Goal: Task Accomplishment & Management: Manage account settings

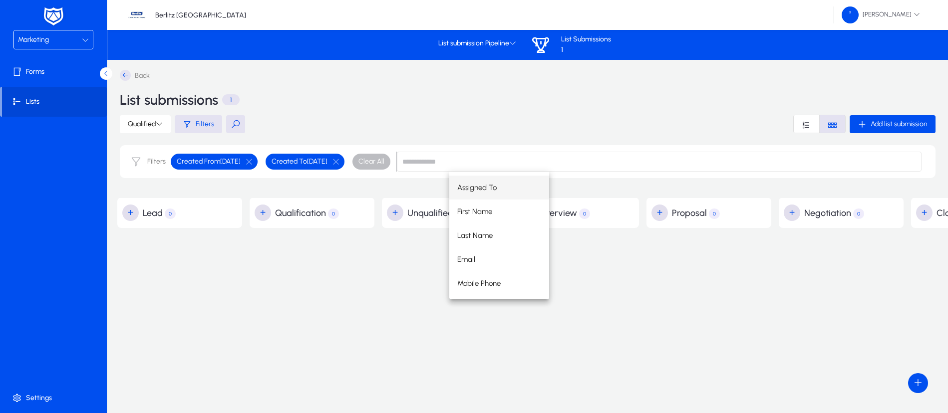
click at [484, 182] on span "Assigned To" at bounding box center [476, 188] width 39 height 12
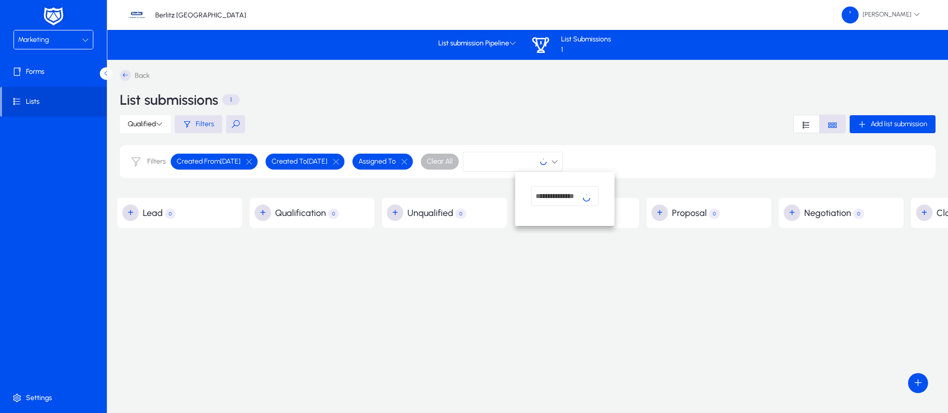
click at [50, 100] on div at bounding box center [474, 206] width 948 height 413
click at [125, 72] on icon at bounding box center [125, 75] width 11 height 11
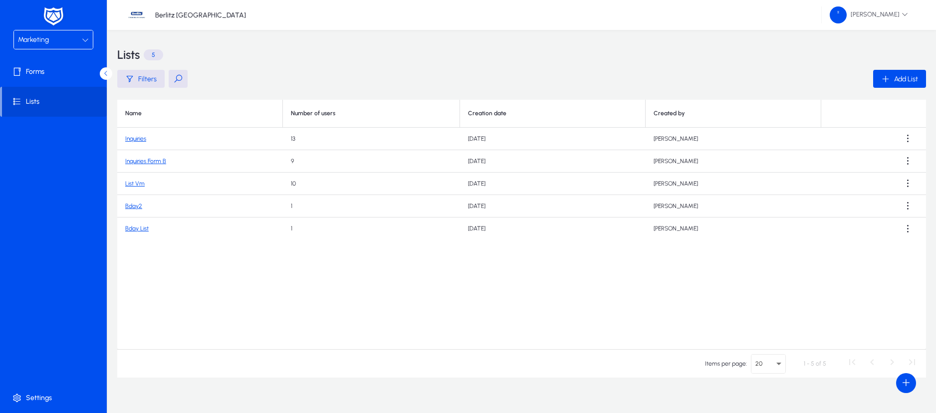
click at [153, 163] on link "Inquiries Form B" at bounding box center [145, 161] width 41 height 7
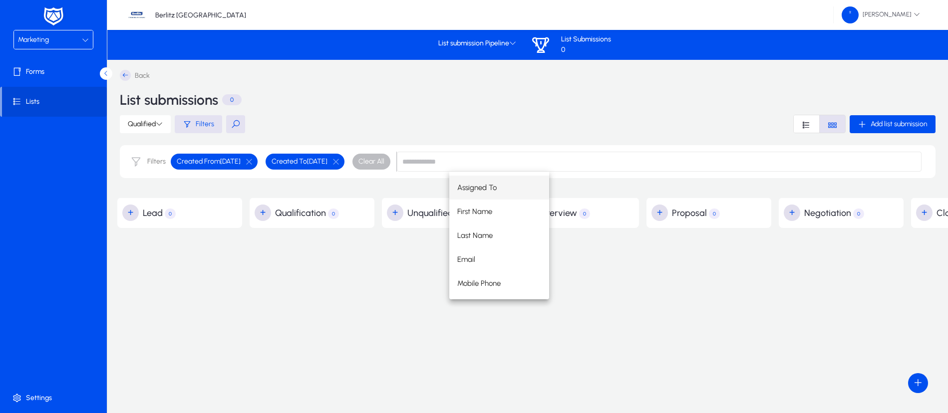
click at [624, 282] on div "Assigned To First Name Last Name Email Mobile Phone" at bounding box center [685, 236] width 472 height 128
click at [696, 301] on div "Back List submissions 0 Qualified Filters Add list submission Filters Created F…" at bounding box center [712, 210] width 1190 height 281
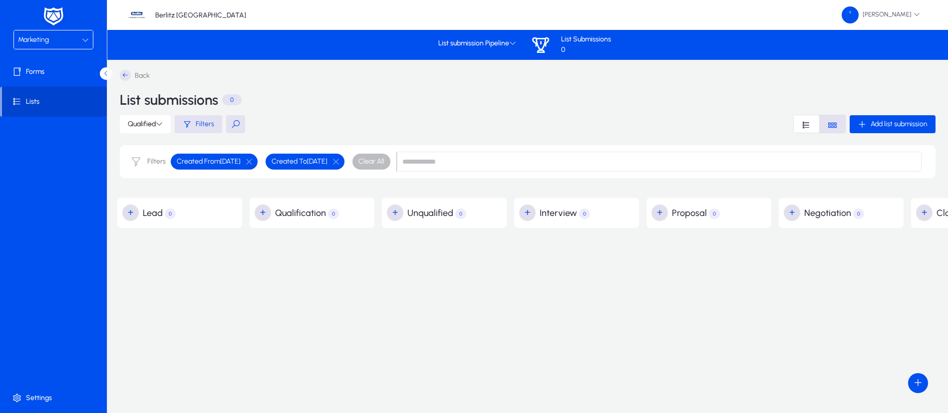
click at [55, 103] on span "Lists" at bounding box center [54, 102] width 105 height 10
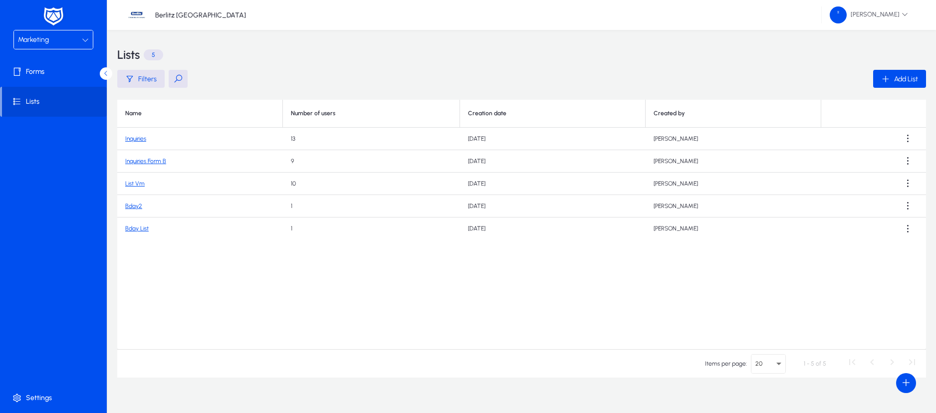
click at [137, 138] on link "Inquiries" at bounding box center [135, 138] width 21 height 7
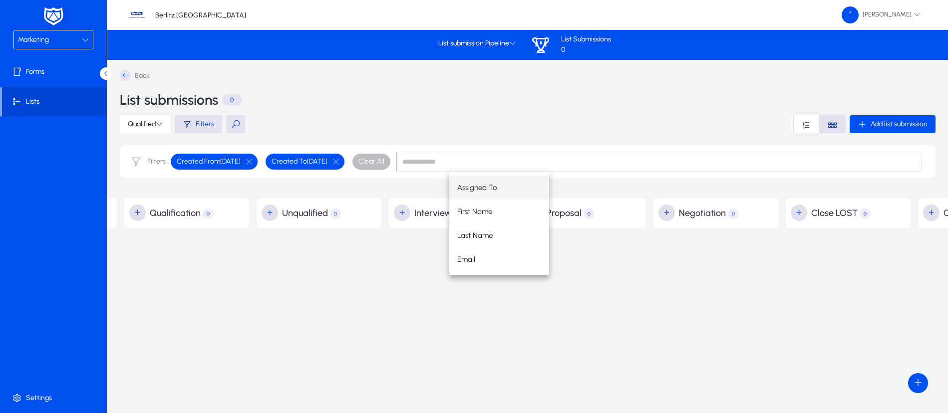
scroll to position [0, 126]
click at [258, 162] on button "button" at bounding box center [249, 161] width 17 height 9
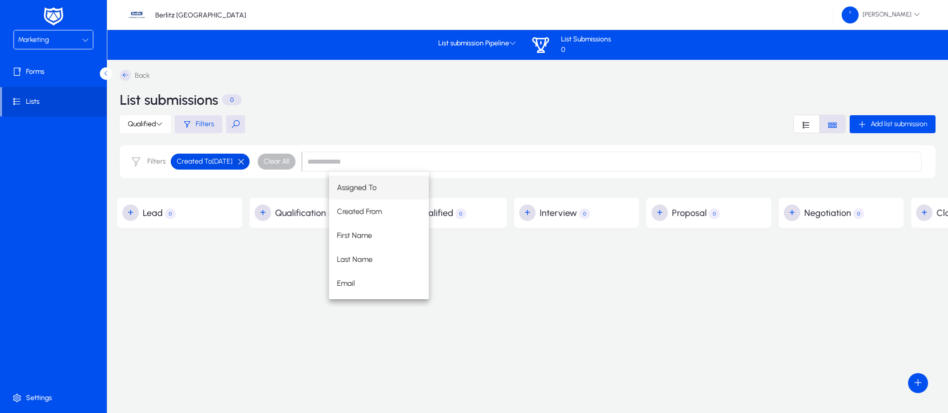
click at [250, 162] on button "button" at bounding box center [241, 161] width 17 height 9
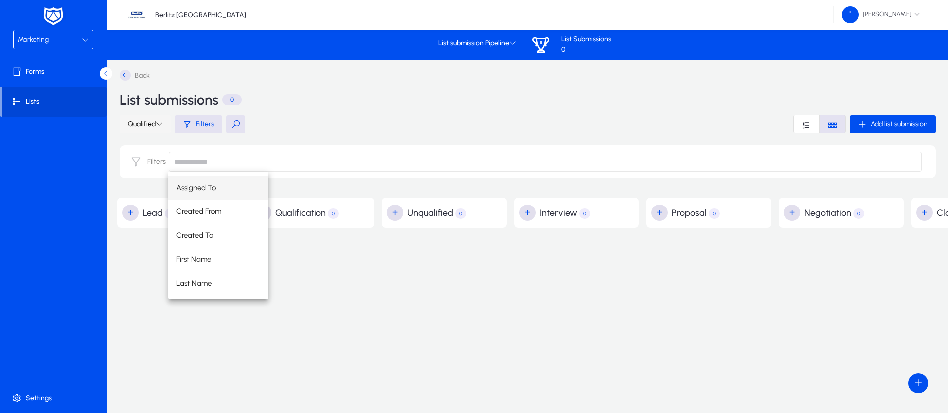
click at [166, 125] on span at bounding box center [145, 124] width 51 height 24
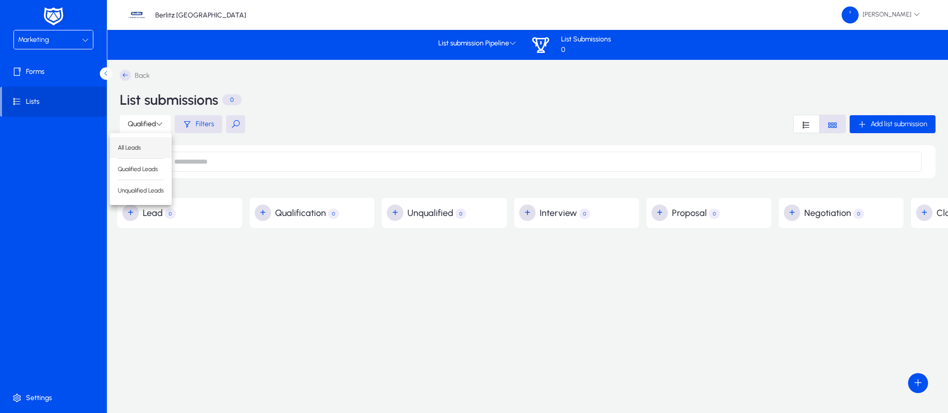
click at [156, 142] on button "All Leads" at bounding box center [141, 147] width 62 height 21
click at [38, 102] on span "Lists" at bounding box center [54, 102] width 105 height 10
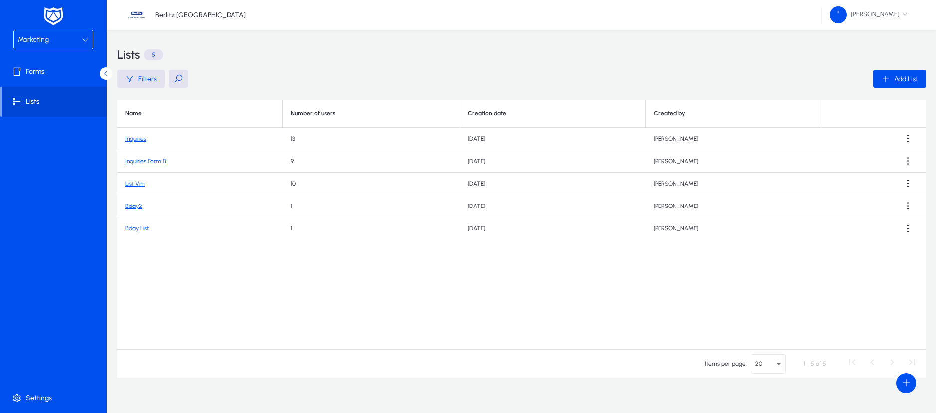
click at [135, 139] on link "Inquiries" at bounding box center [135, 138] width 21 height 7
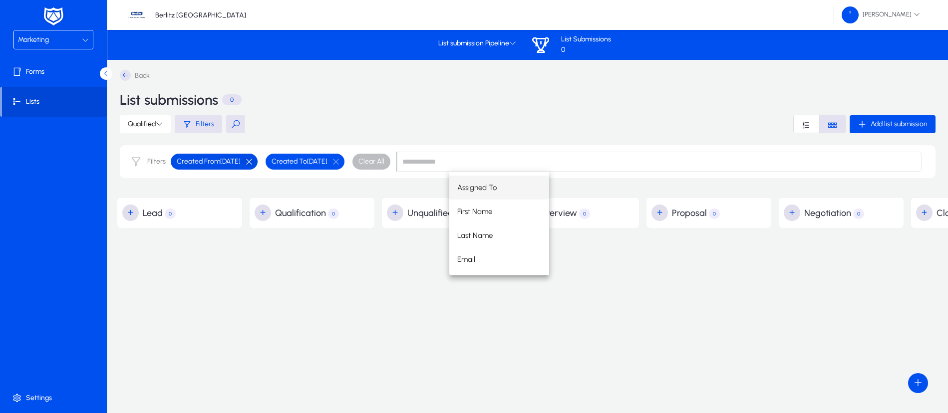
click at [258, 159] on button "button" at bounding box center [249, 161] width 17 height 9
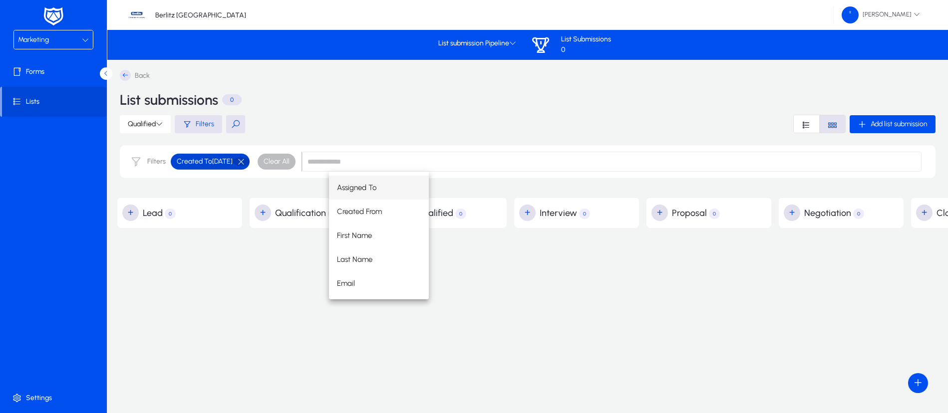
click at [250, 160] on button "button" at bounding box center [241, 161] width 17 height 9
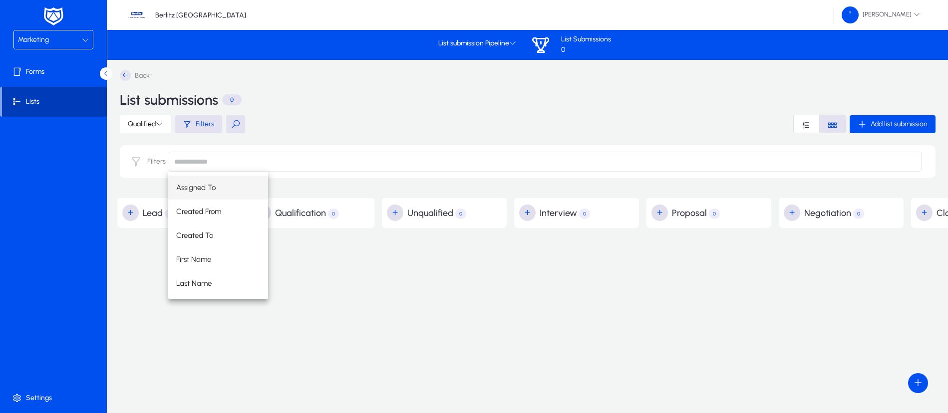
click at [45, 102] on span "Lists" at bounding box center [54, 102] width 105 height 10
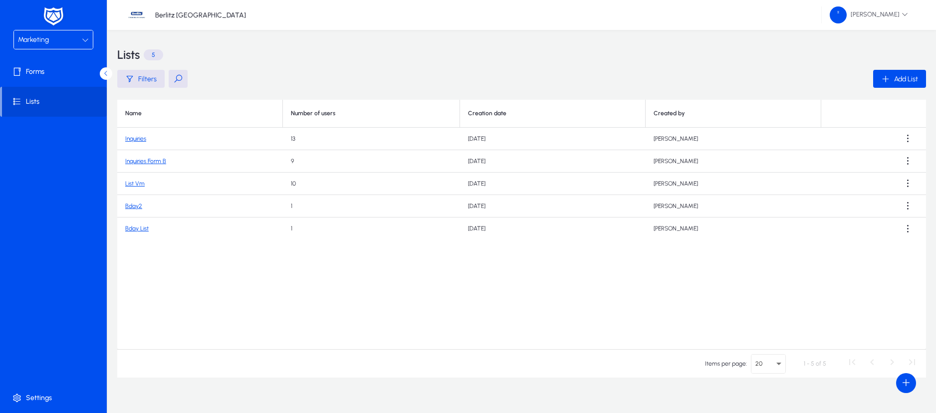
click at [137, 185] on link "List Vm" at bounding box center [134, 183] width 19 height 7
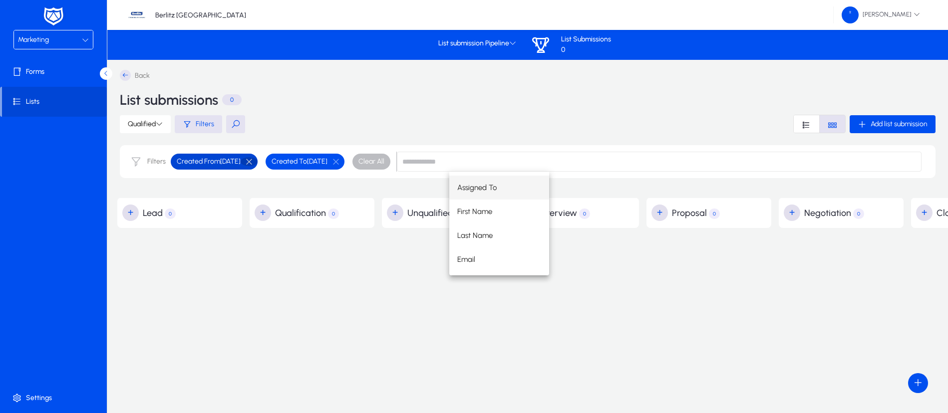
click at [258, 163] on button "button" at bounding box center [249, 161] width 17 height 9
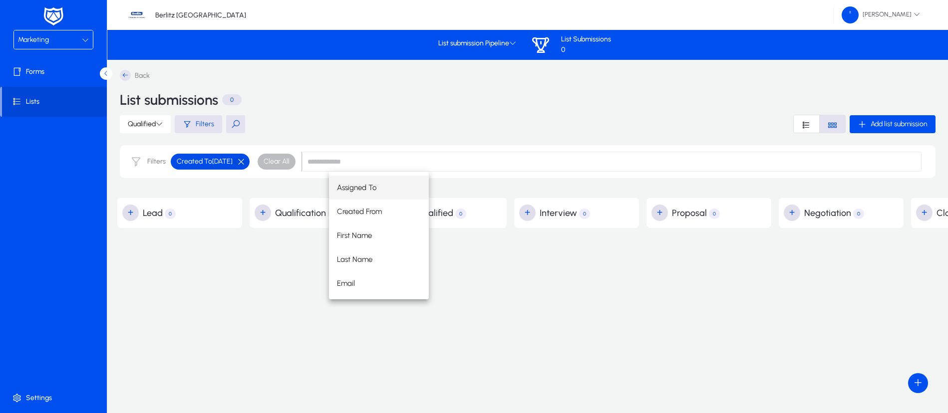
click at [250, 162] on button "button" at bounding box center [241, 161] width 17 height 9
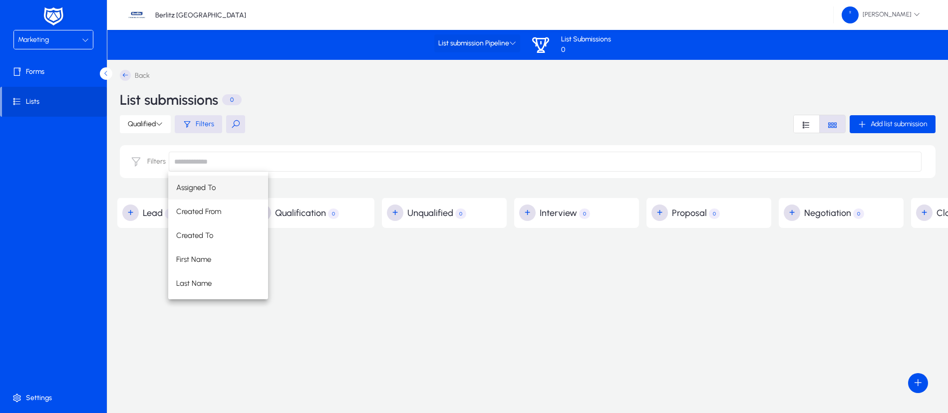
click at [508, 43] on span "List submission Pipeline" at bounding box center [477, 43] width 78 height 8
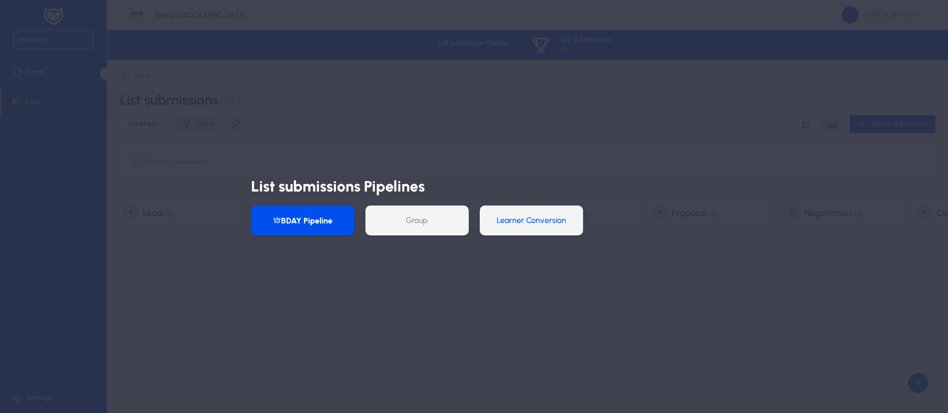
click at [535, 223] on button "Learner Conversion" at bounding box center [531, 221] width 103 height 30
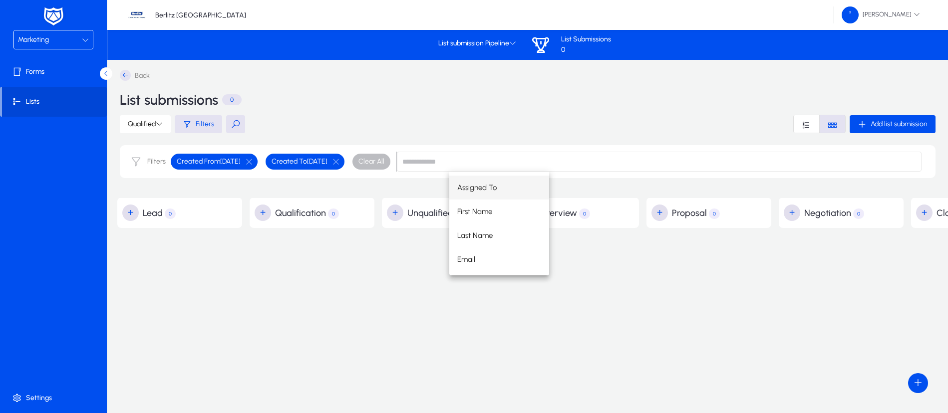
click at [127, 79] on icon at bounding box center [125, 75] width 11 height 11
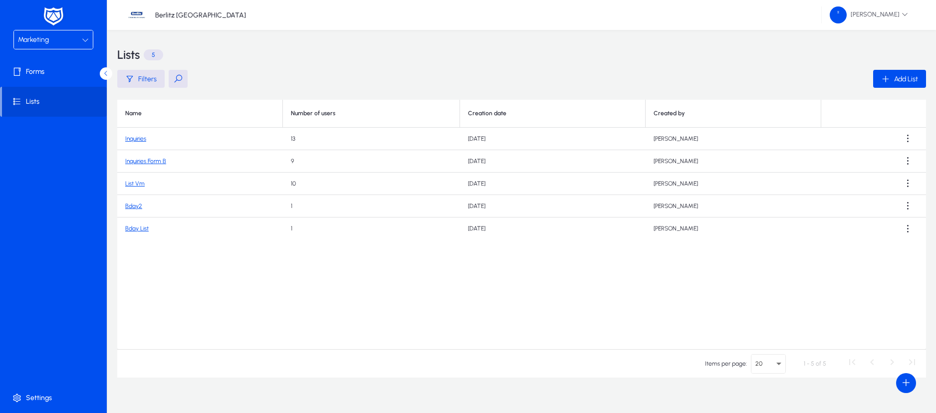
click at [137, 134] on td "Inquiries" at bounding box center [200, 139] width 166 height 22
click at [136, 139] on link "Inquiries" at bounding box center [135, 138] width 21 height 7
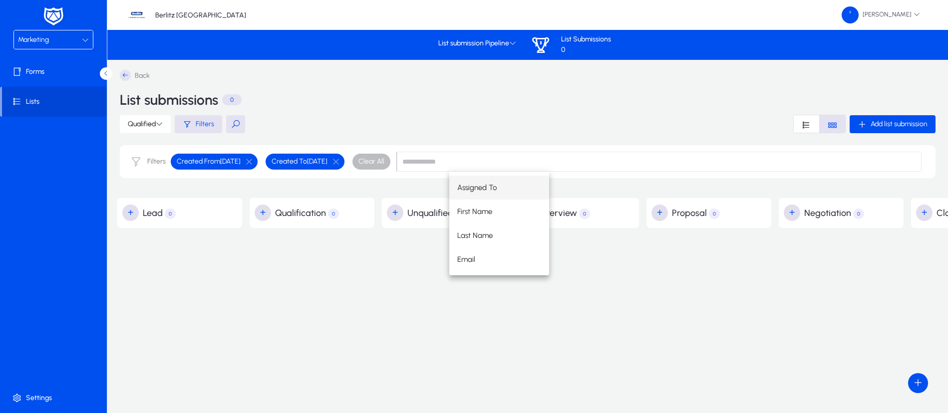
click at [603, 326] on div "Back List submissions 0 Qualified Filters Add list submission Filters Created F…" at bounding box center [712, 210] width 1190 height 281
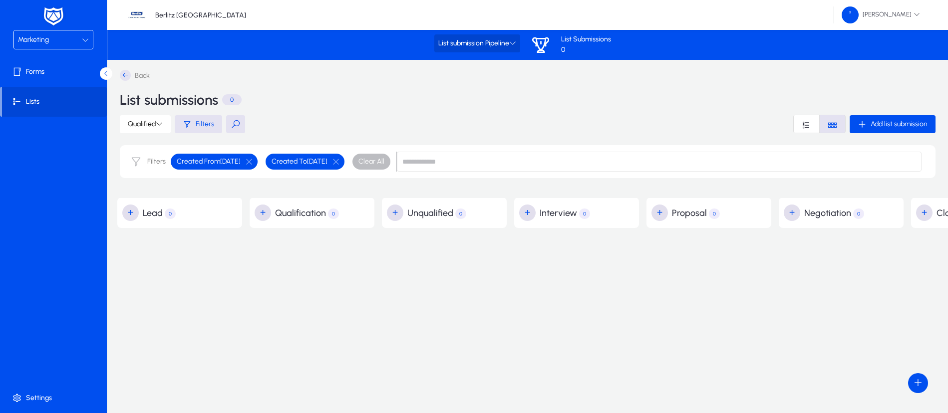
click at [513, 43] on icon at bounding box center [512, 42] width 7 height 7
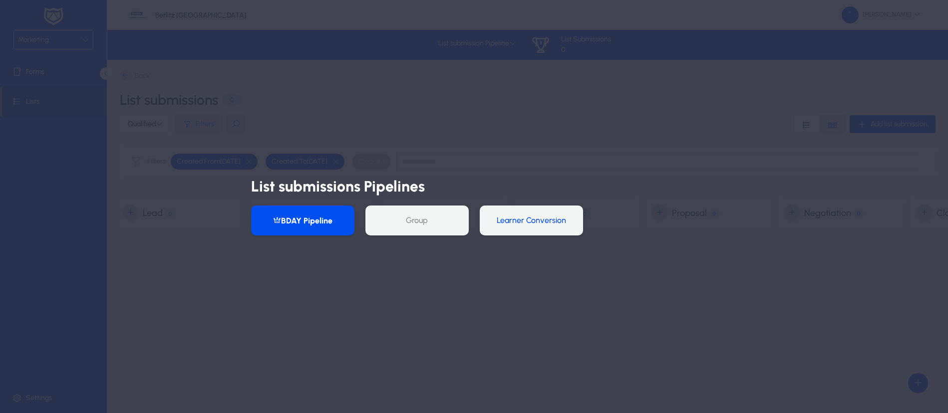
click at [518, 223] on button "Learner Conversion" at bounding box center [531, 221] width 103 height 30
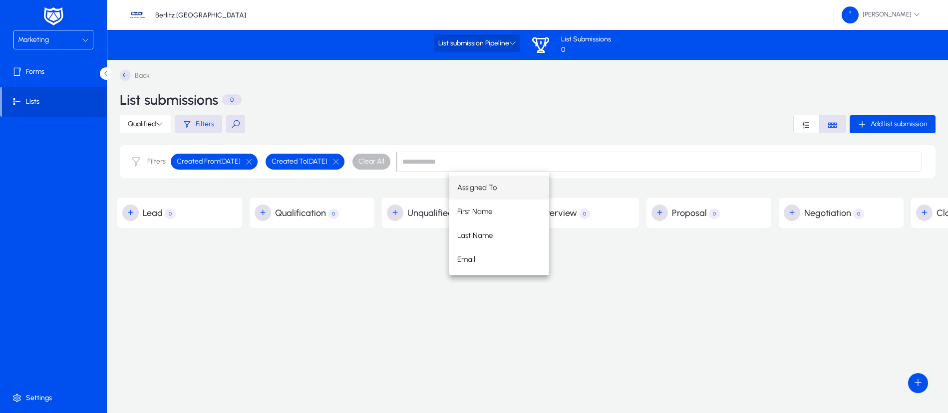
click at [511, 41] on icon at bounding box center [512, 42] width 7 height 7
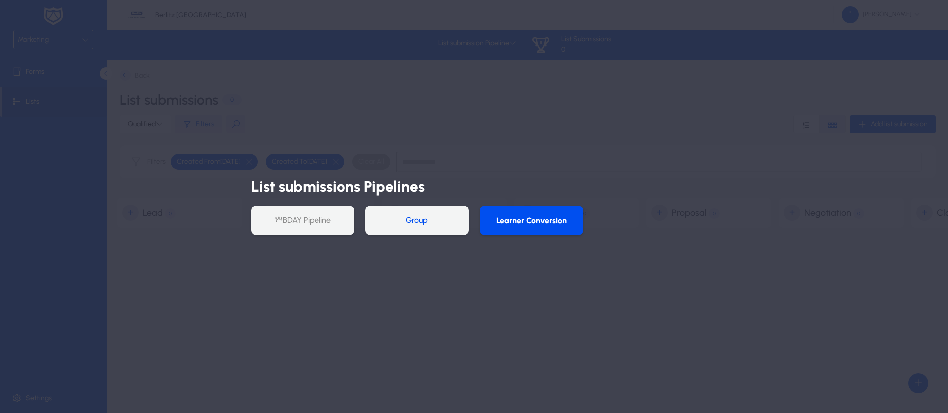
click at [431, 224] on button "Group" at bounding box center [416, 221] width 103 height 30
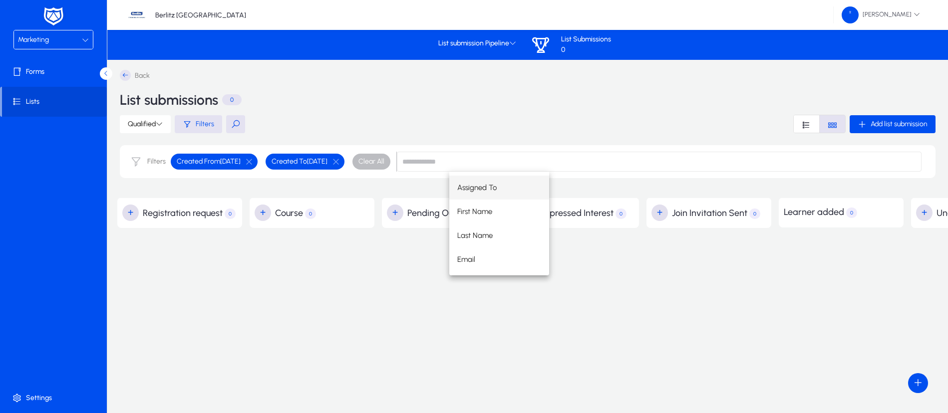
click at [320, 279] on div "Back List submissions 0 Qualified Filters Add list submission Filters Created F…" at bounding box center [580, 210] width 926 height 281
click at [509, 45] on span "List submission Pipeline" at bounding box center [477, 43] width 78 height 8
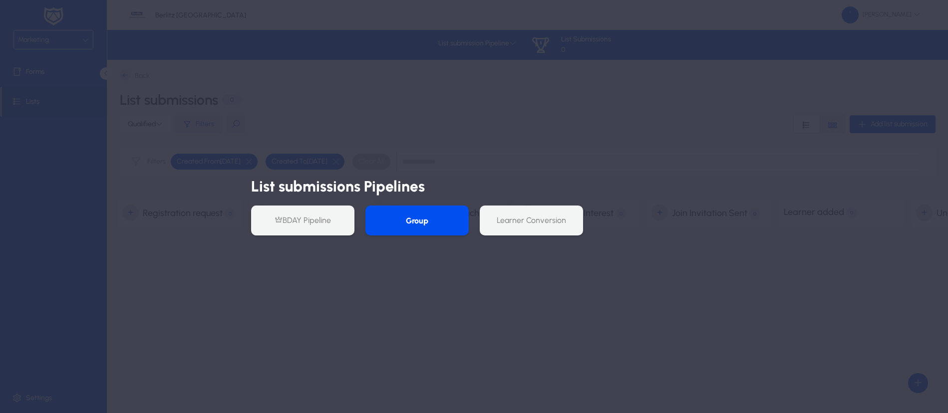
click at [444, 220] on button "Group" at bounding box center [416, 221] width 103 height 30
click at [288, 275] on div at bounding box center [474, 206] width 948 height 413
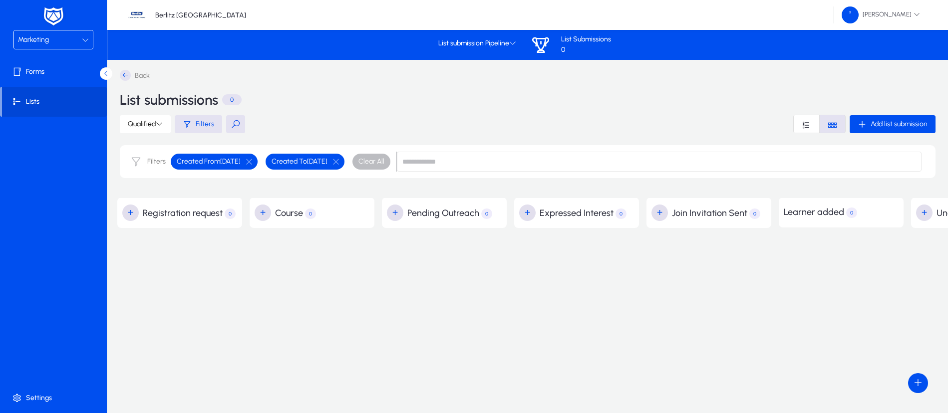
click at [126, 80] on icon at bounding box center [125, 75] width 11 height 11
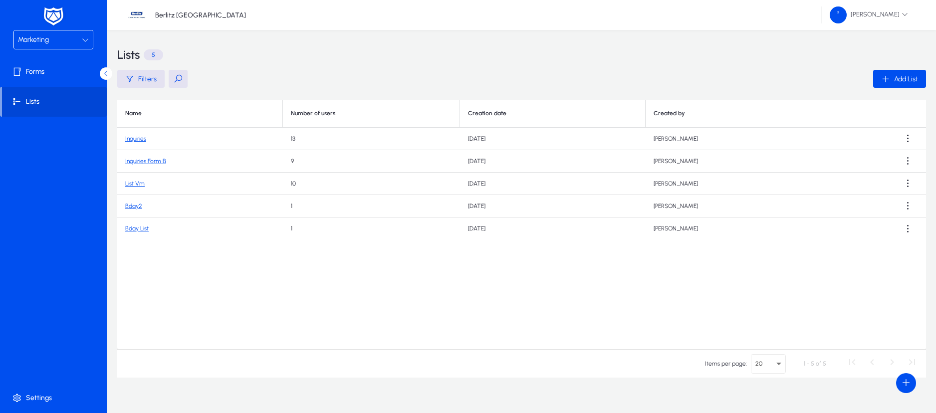
click at [301, 135] on td "13" at bounding box center [371, 139] width 177 height 22
click at [134, 183] on link "List Vm" at bounding box center [134, 183] width 19 height 7
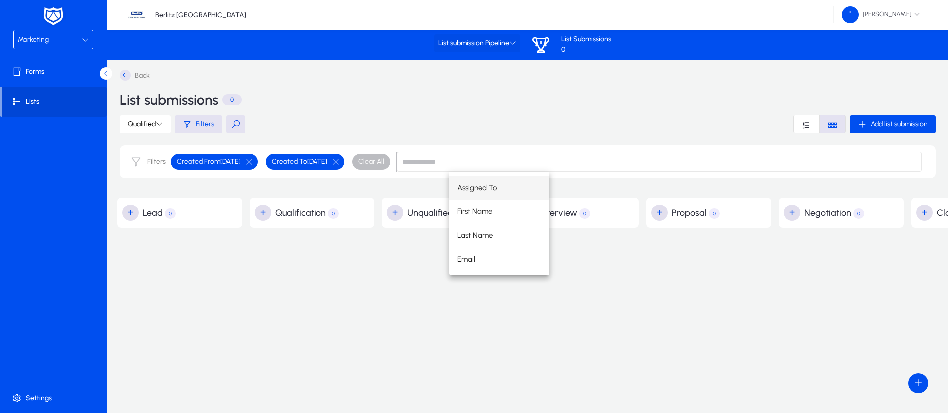
click at [511, 46] on span "List submission Pipeline" at bounding box center [477, 43] width 78 height 8
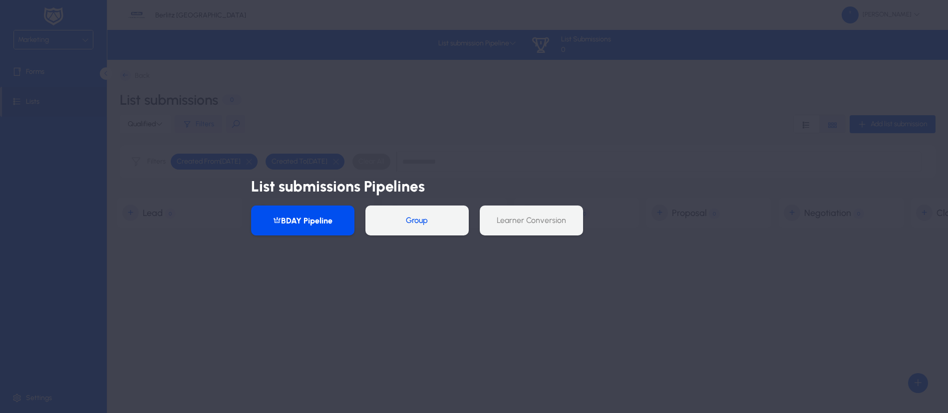
click at [423, 218] on button "Group" at bounding box center [416, 221] width 103 height 30
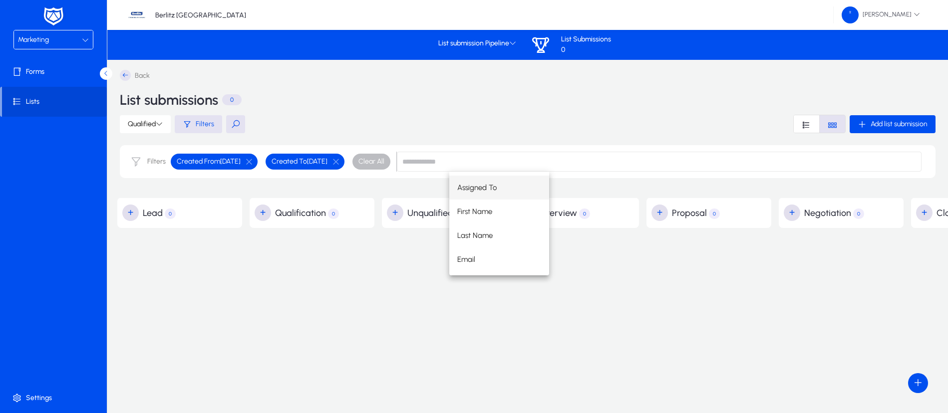
click at [305, 278] on div "Back List submissions 0 Qualified Filters Add list submission Filters Created F…" at bounding box center [712, 210] width 1190 height 281
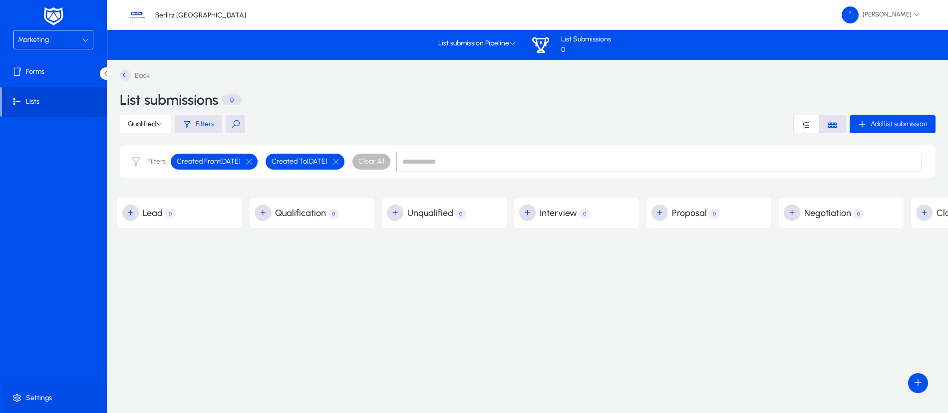
click at [41, 396] on span "Settings" at bounding box center [55, 398] width 107 height 10
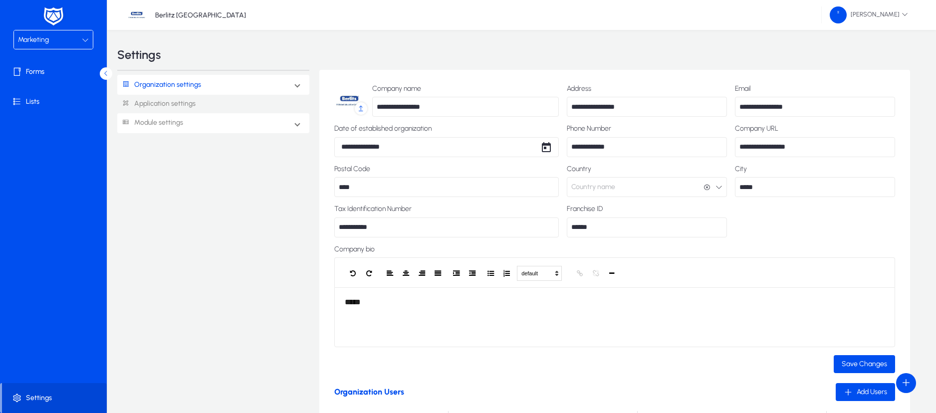
click at [172, 122] on link "Module settings" at bounding box center [150, 123] width 66 height 18
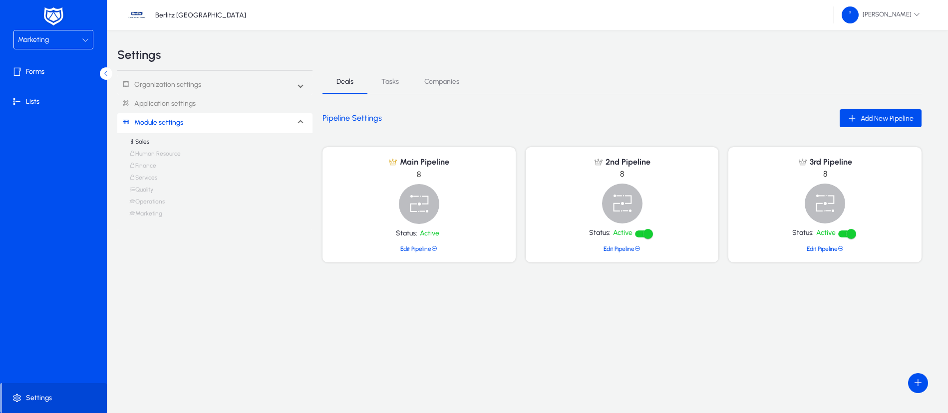
click at [152, 212] on link "Marketing" at bounding box center [145, 216] width 33 height 12
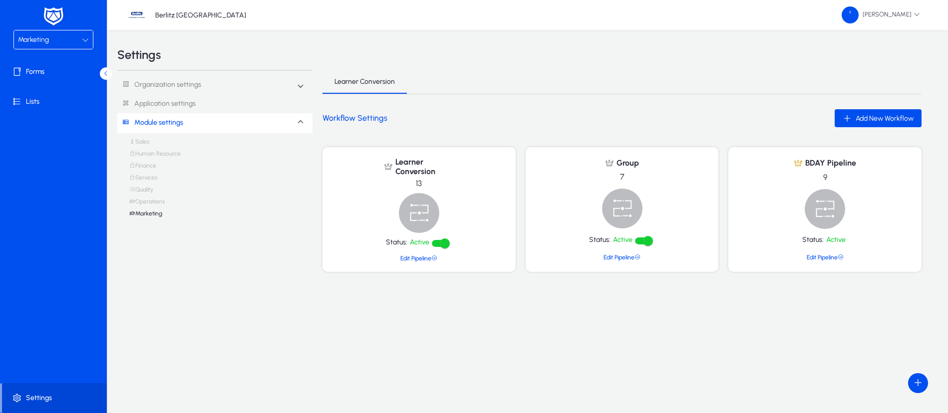
click at [422, 207] on img at bounding box center [419, 213] width 40 height 40
click at [621, 255] on link "Edit Pipeline" at bounding box center [621, 257] width 37 height 7
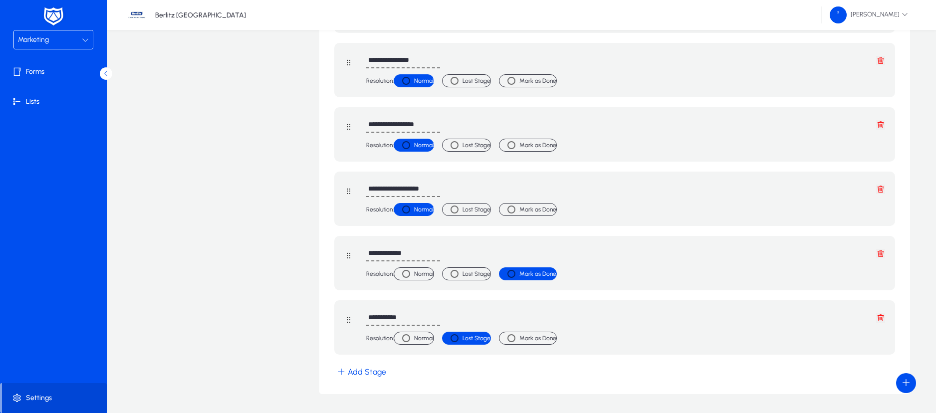
scroll to position [225, 0]
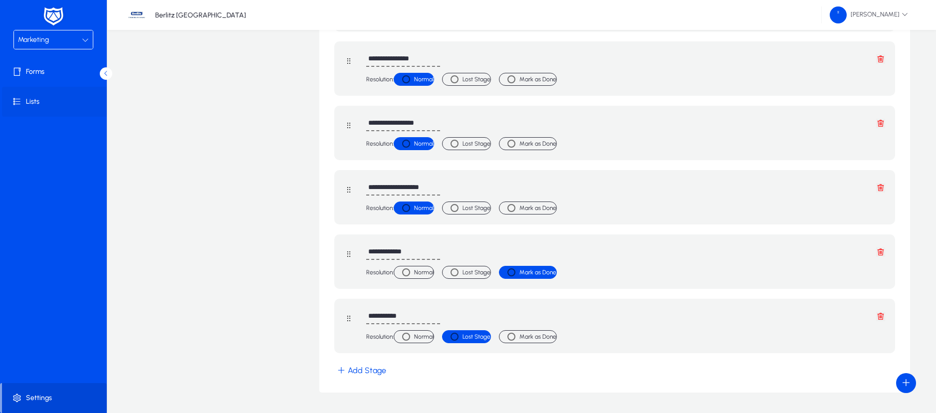
click at [50, 100] on span "Lists" at bounding box center [55, 102] width 107 height 10
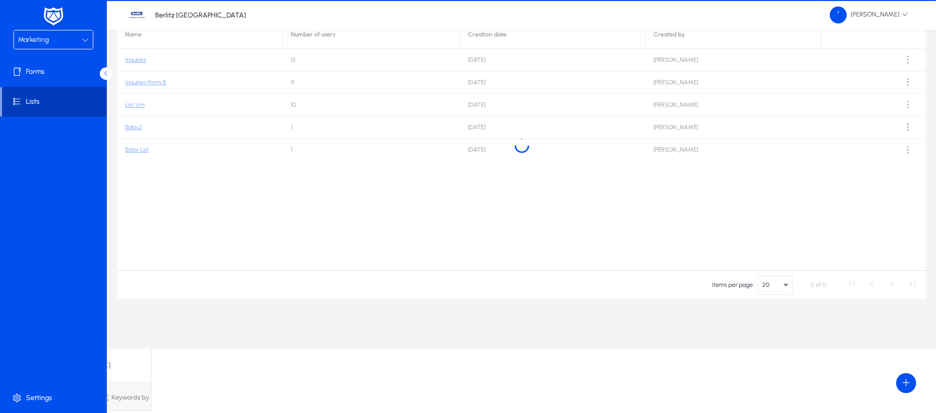
scroll to position [14, 0]
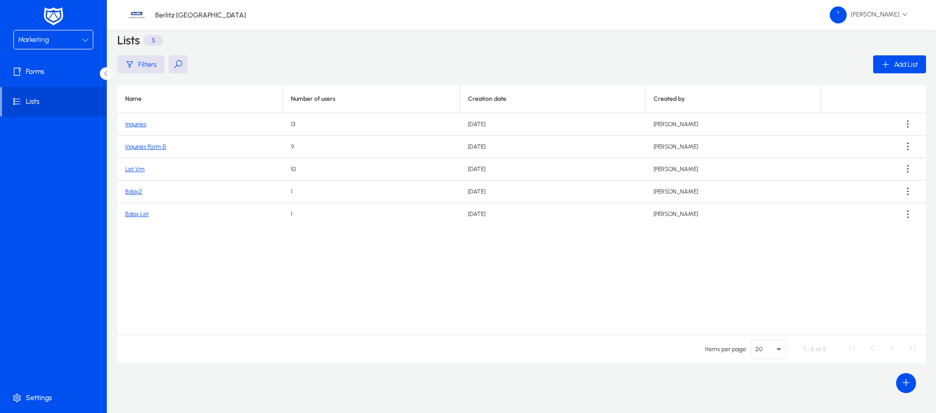
click at [139, 211] on link "Bday List" at bounding box center [136, 214] width 23 height 7
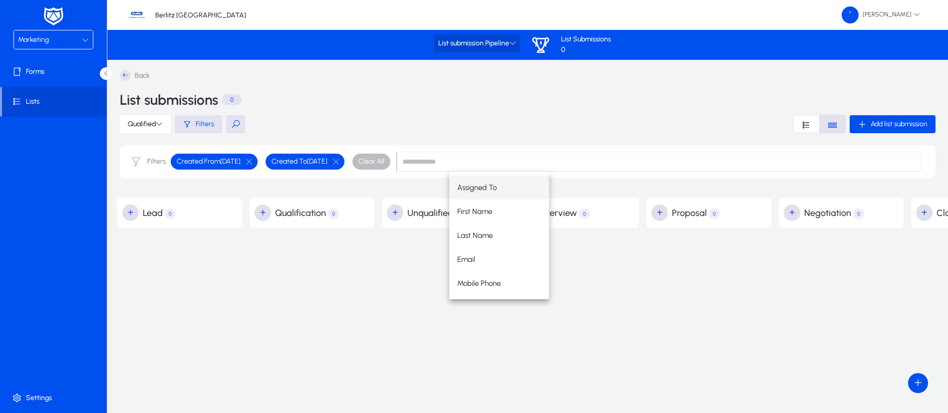
click at [505, 40] on span "List submission Pipeline" at bounding box center [477, 43] width 78 height 8
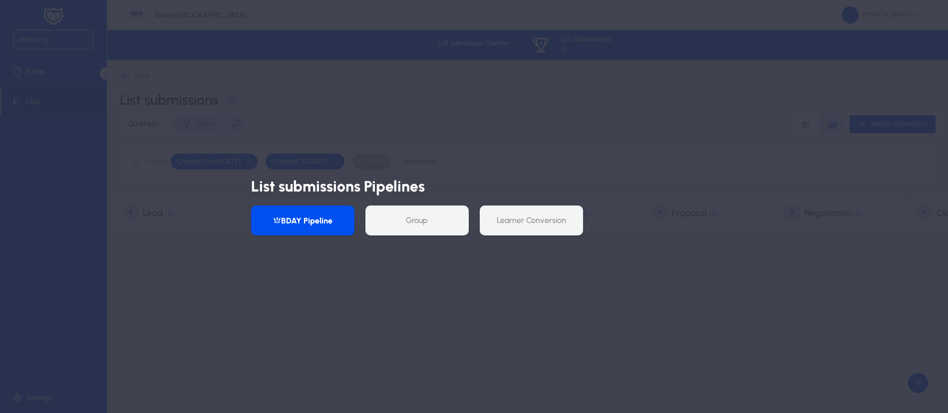
click at [405, 219] on button "Group" at bounding box center [416, 221] width 103 height 30
